Goal: Browse casually: Explore the website without a specific task or goal

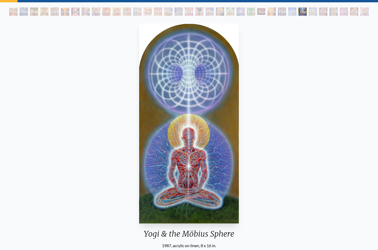
scroll to position [26, 0]
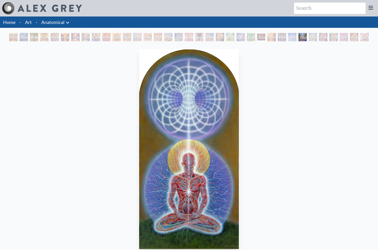
scroll to position [26, 0]
